Goal: Transaction & Acquisition: Book appointment/travel/reservation

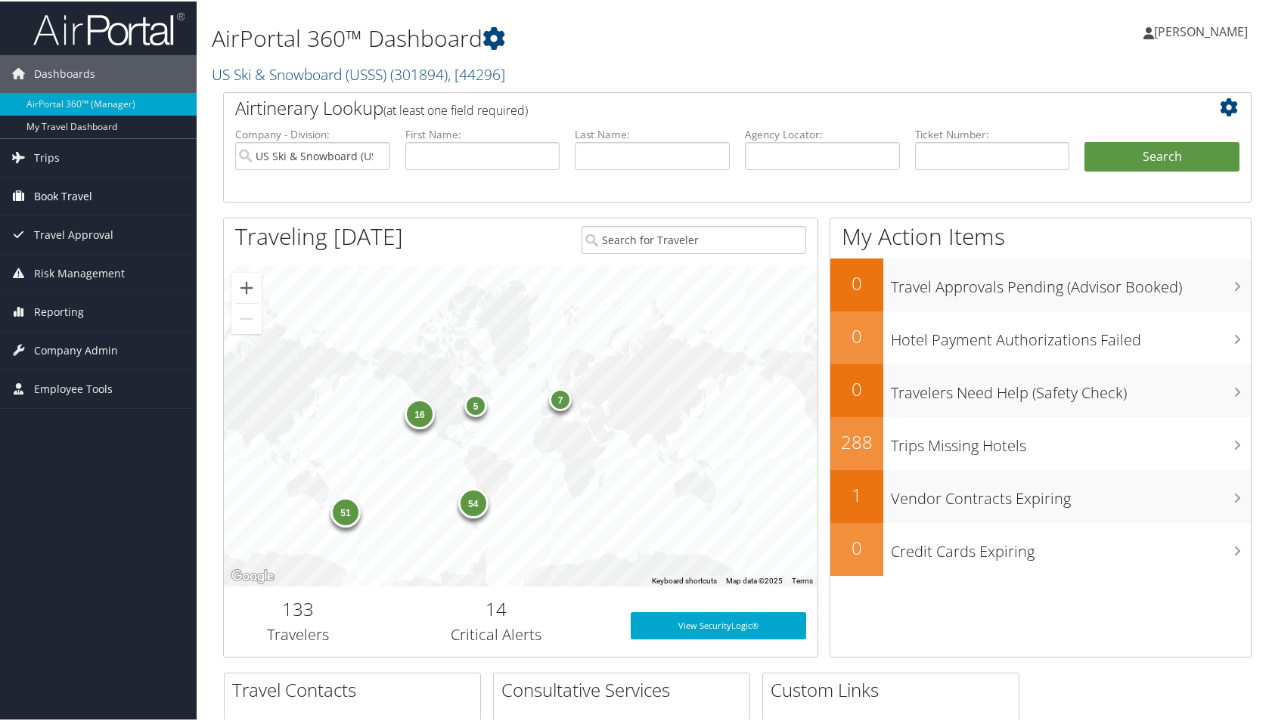
click at [51, 191] on span "Book Travel" at bounding box center [63, 195] width 58 height 38
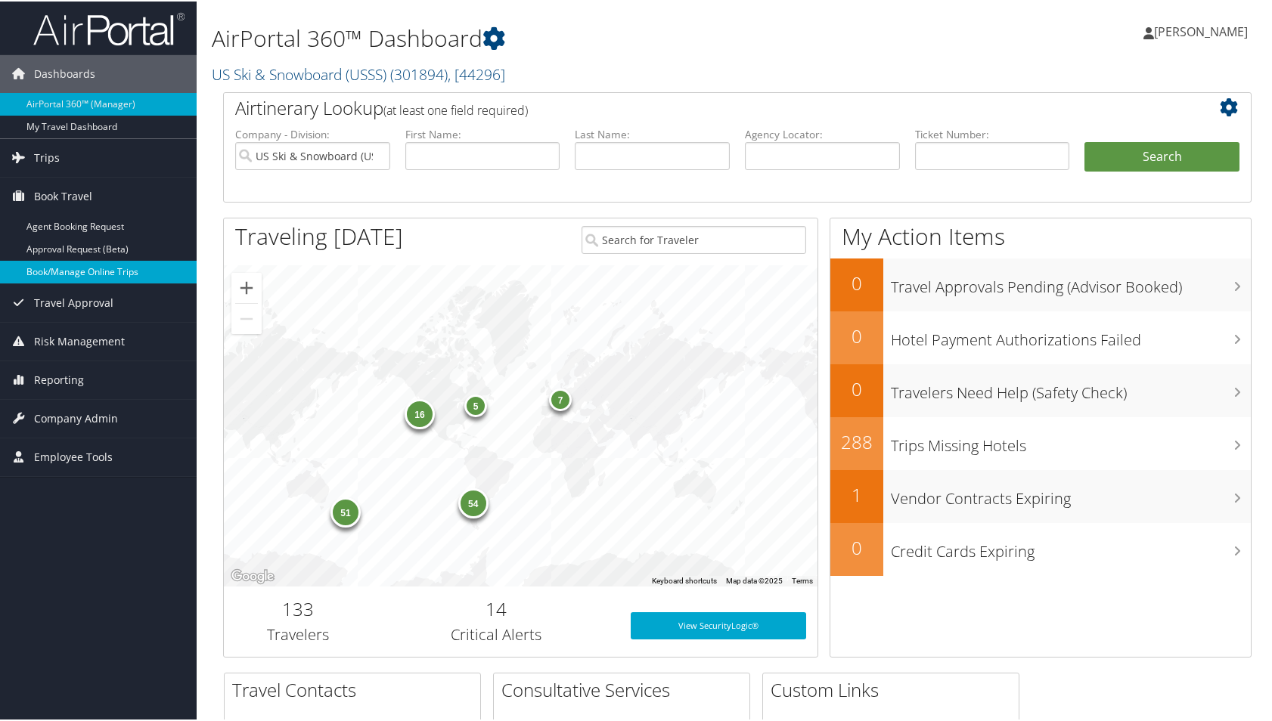
click at [64, 271] on link "Book/Manage Online Trips" at bounding box center [98, 270] width 197 height 23
